Goal: Task Accomplishment & Management: Manage account settings

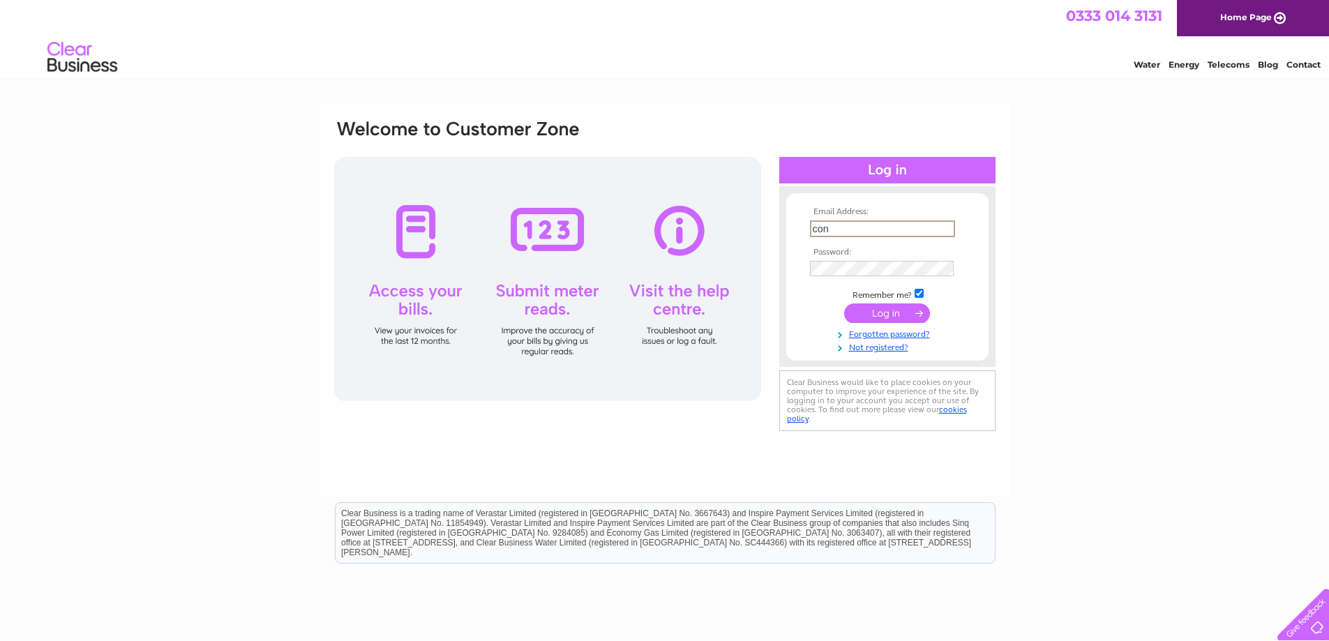
type input "[EMAIL_ADDRESS][DOMAIN_NAME]"
click at [865, 315] on input "submit" at bounding box center [887, 314] width 86 height 20
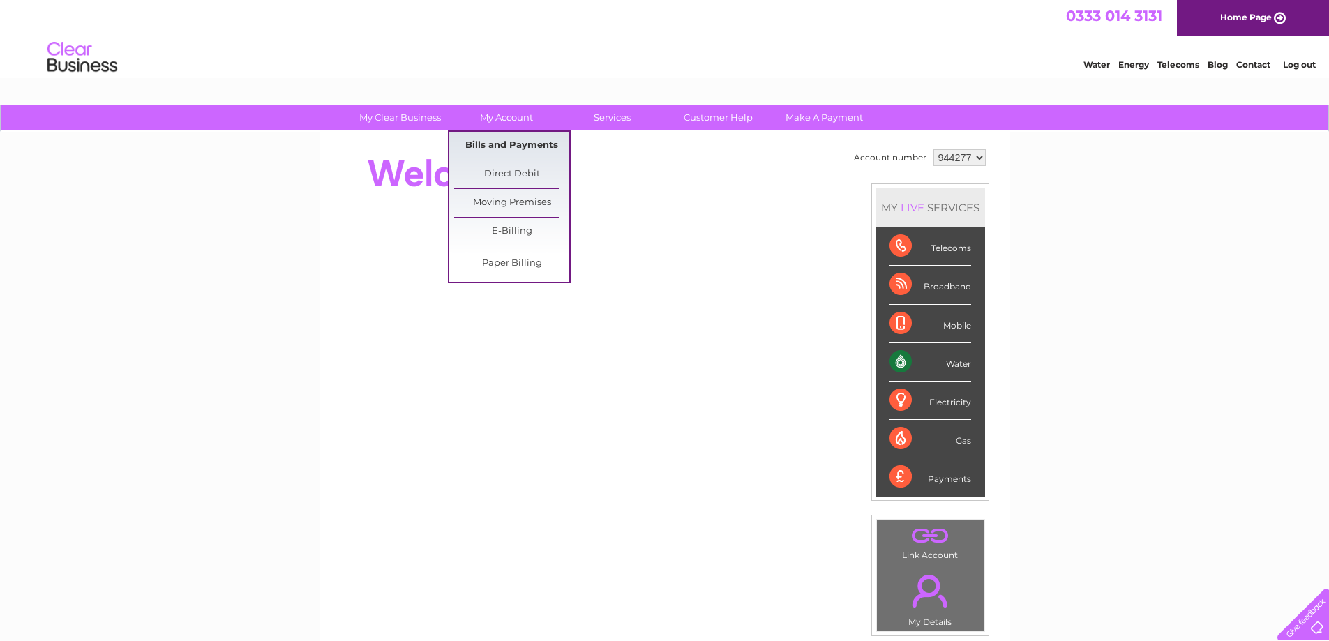
click at [520, 142] on link "Bills and Payments" at bounding box center [511, 146] width 115 height 28
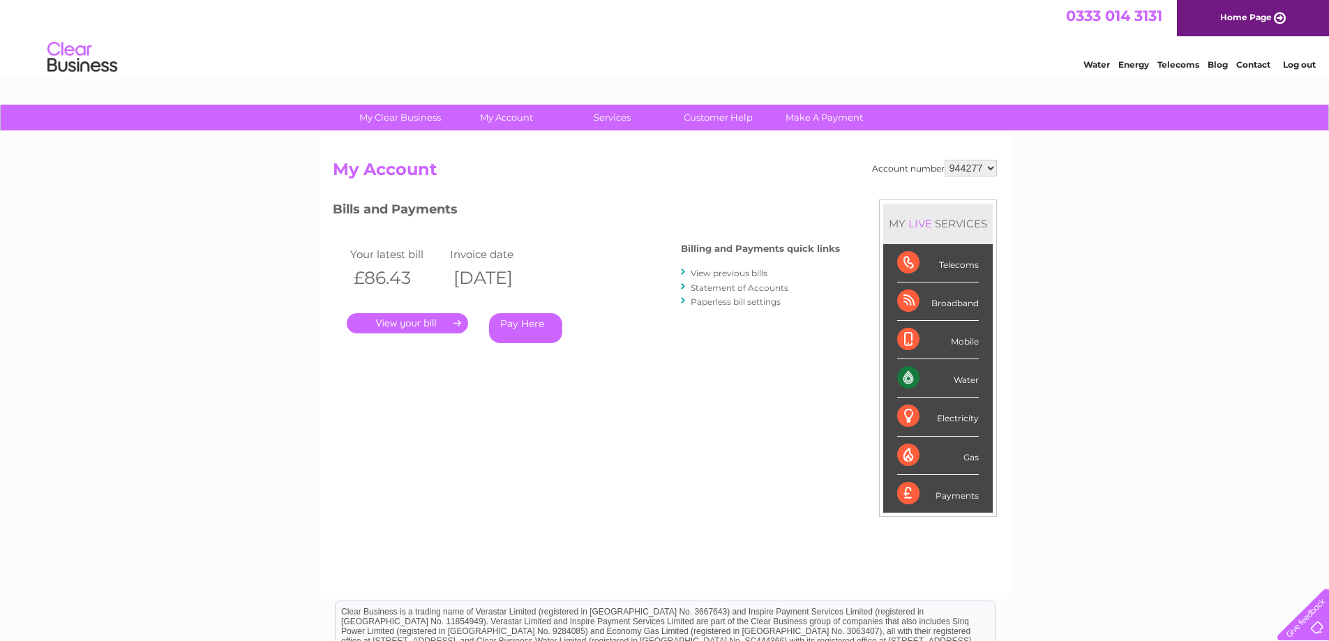
click at [438, 324] on link "." at bounding box center [407, 323] width 121 height 20
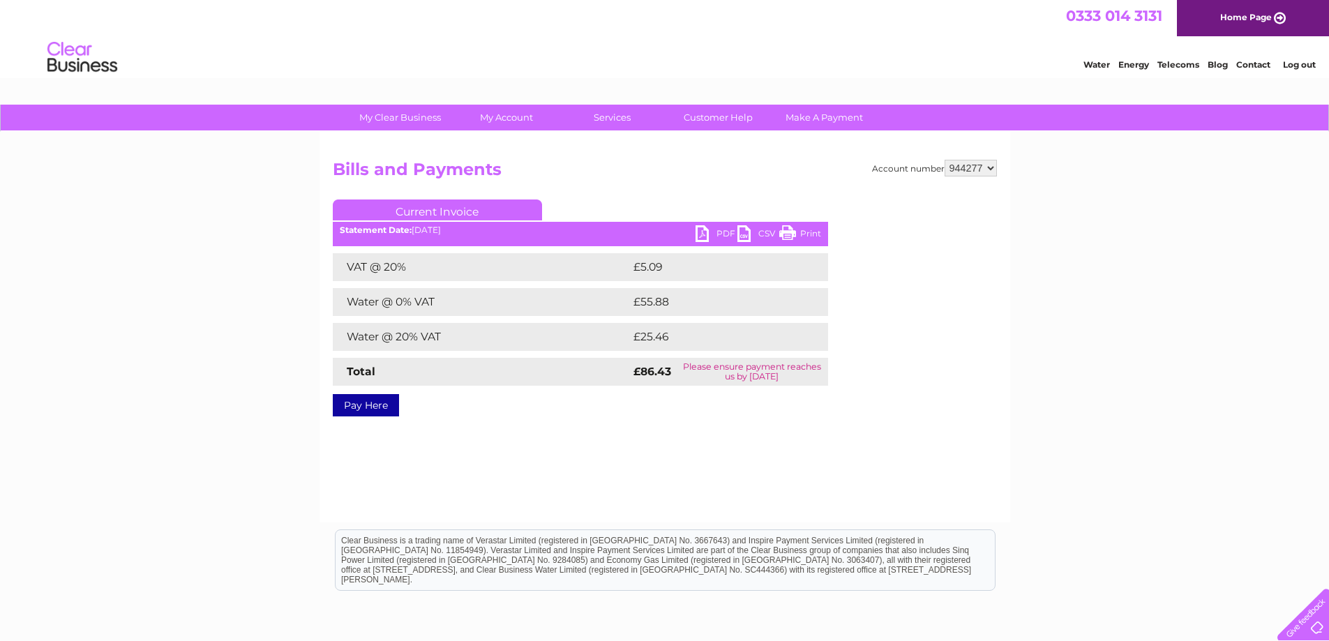
click at [723, 234] on link "PDF" at bounding box center [717, 235] width 42 height 20
